Goal: Obtain resource: Download file/media

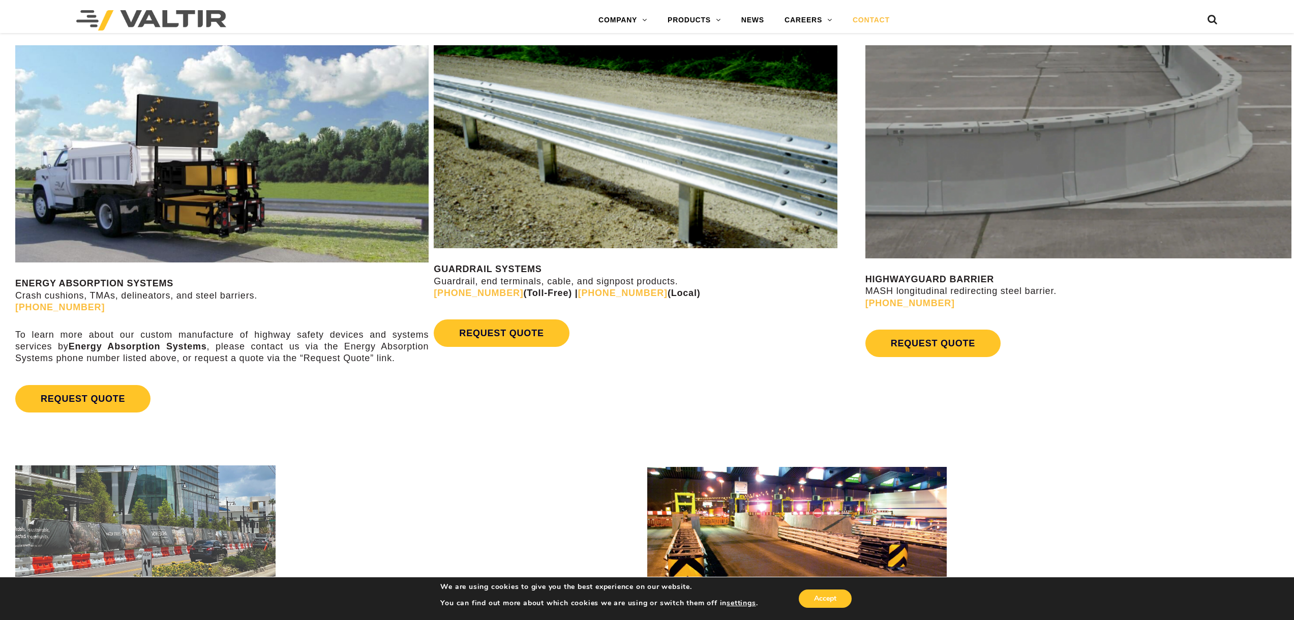
scroll to position [354, 0]
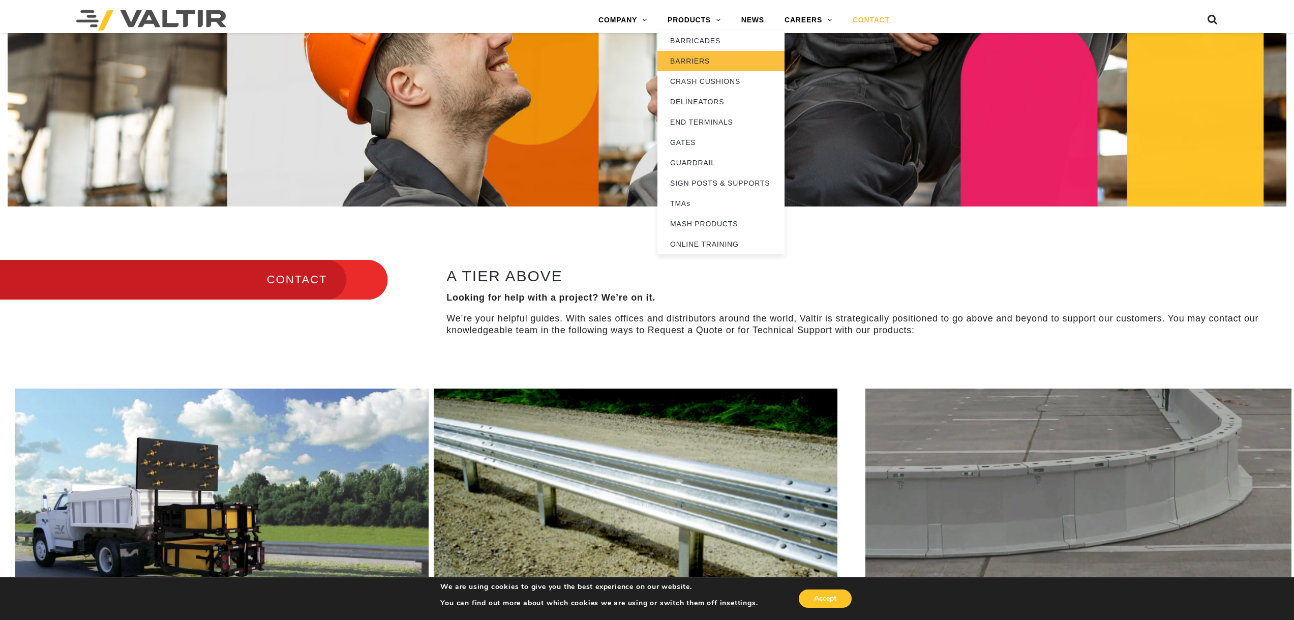
click at [698, 52] on link "BARRIERS" at bounding box center [720, 61] width 127 height 20
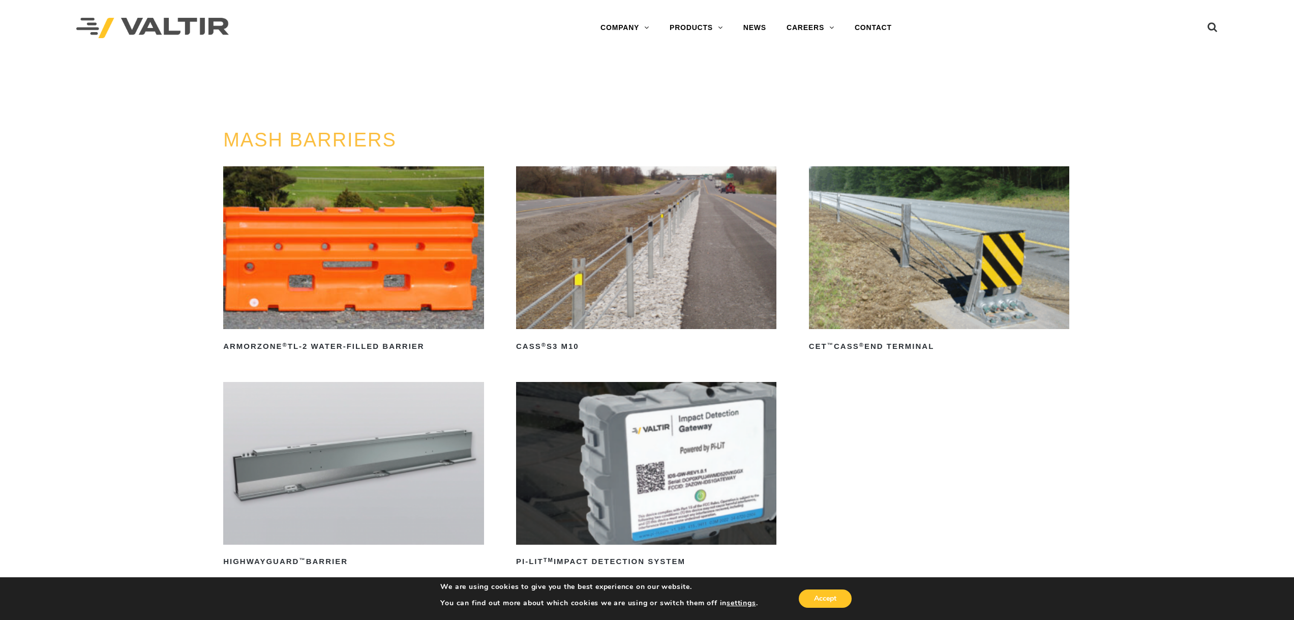
click at [364, 468] on img at bounding box center [353, 463] width 260 height 163
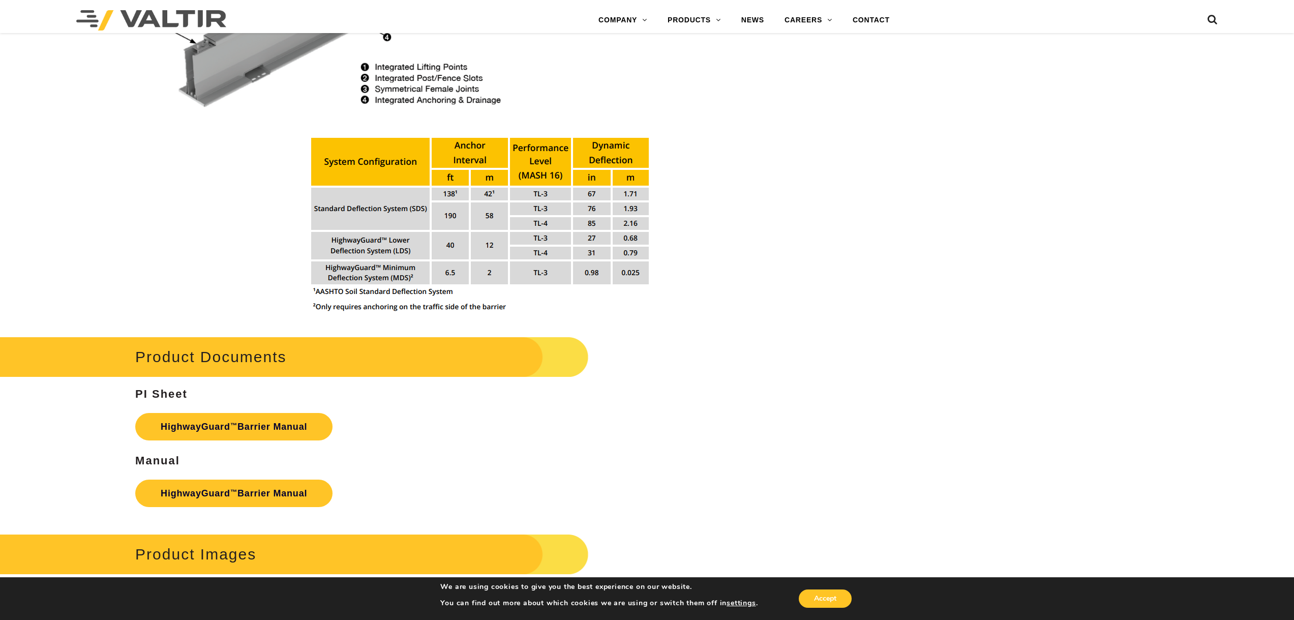
scroll to position [1220, 0]
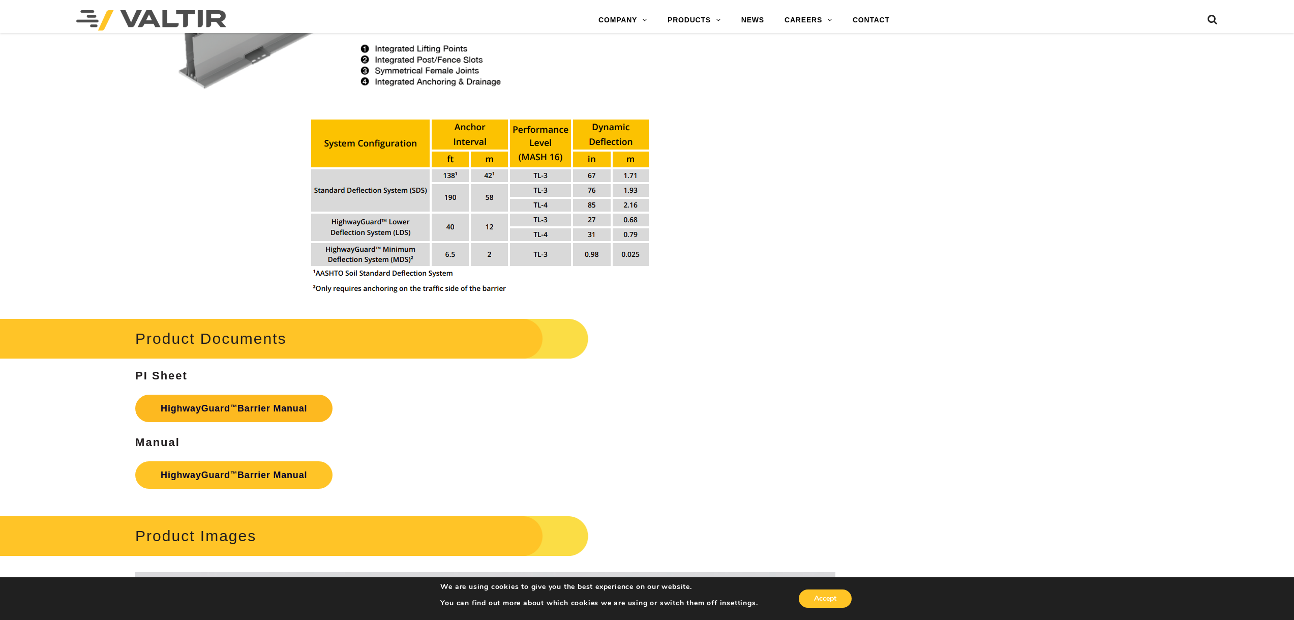
click at [255, 409] on link "HighwayGuard ™ Barrier Manual" at bounding box center [233, 408] width 197 height 27
click at [275, 477] on link "HighwayGuard ™ Barrier Manual" at bounding box center [233, 474] width 197 height 27
